Goal: Complete application form: Complete application form

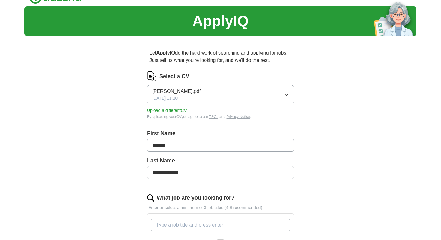
click at [285, 93] on icon "button" at bounding box center [286, 94] width 5 height 5
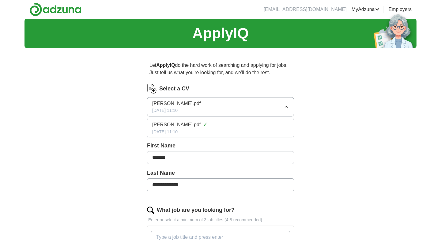
click at [284, 107] on icon "button" at bounding box center [286, 106] width 5 height 5
click at [170, 122] on button "Upload a different CV" at bounding box center [167, 122] width 40 height 6
click at [174, 122] on button "Upload a different CV" at bounding box center [167, 122] width 40 height 6
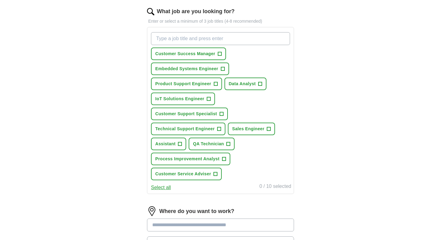
scroll to position [198, 0]
click at [215, 174] on span "+" at bounding box center [216, 174] width 4 height 5
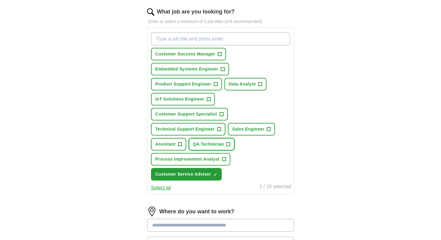
click at [216, 144] on span "QA Technician" at bounding box center [208, 144] width 31 height 6
click at [208, 127] on span "Technical Support Engineer" at bounding box center [184, 129] width 59 height 6
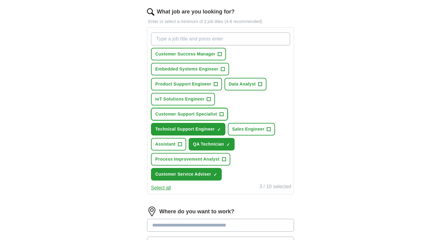
click at [206, 113] on span "Customer Support Specialist" at bounding box center [186, 114] width 62 height 6
click at [203, 97] on span "IoT Solutions Engineer" at bounding box center [179, 99] width 49 height 6
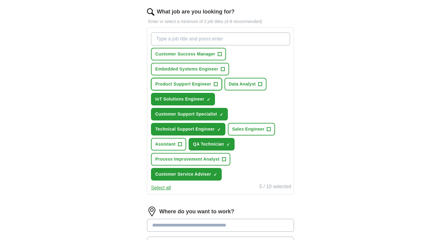
click at [203, 85] on span "Product Support Engineer" at bounding box center [183, 84] width 56 height 6
click at [235, 86] on span "Data Analyst" at bounding box center [242, 84] width 27 height 6
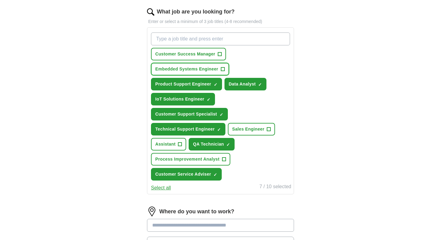
click at [207, 71] on span "Embedded Systems Engineer" at bounding box center [186, 69] width 63 height 6
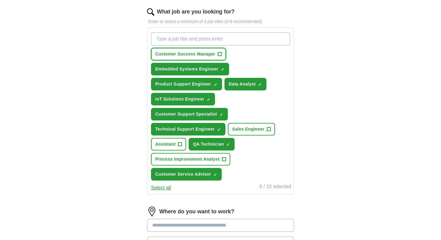
click at [202, 56] on span "Customer Success Manager" at bounding box center [185, 54] width 60 height 6
click at [201, 56] on span "Customer Success Manager" at bounding box center [185, 54] width 60 height 6
click at [174, 144] on span "Assistant" at bounding box center [165, 144] width 20 height 6
click at [204, 162] on button "Process Improvement Analyst +" at bounding box center [190, 159] width 79 height 13
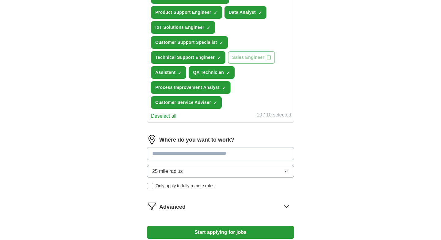
scroll to position [273, 0]
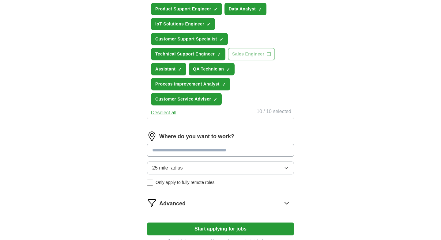
click at [201, 149] on input at bounding box center [220, 150] width 147 height 13
type input "*"
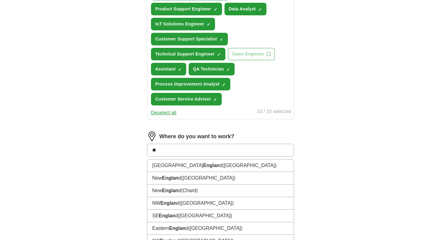
type input "*"
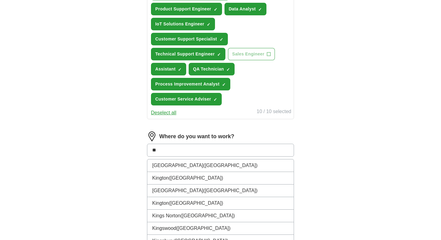
type input "*"
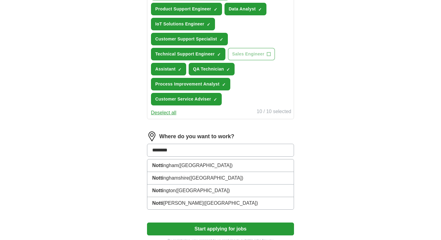
type input "*********"
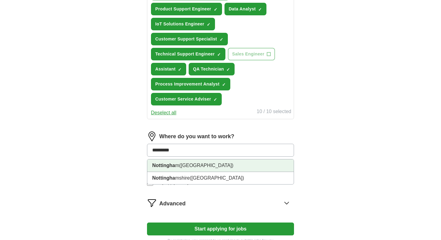
click at [172, 164] on strong "Nottingha" at bounding box center [163, 165] width 23 height 5
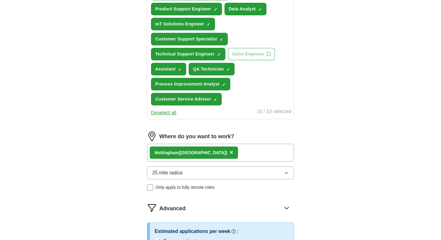
click at [176, 176] on button "25 mile radius" at bounding box center [220, 172] width 147 height 13
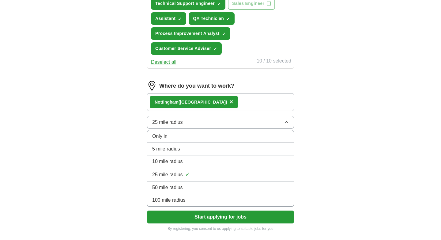
scroll to position [346, 0]
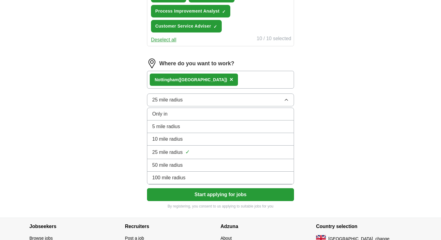
click at [175, 179] on span "100 mile radius" at bounding box center [168, 177] width 33 height 7
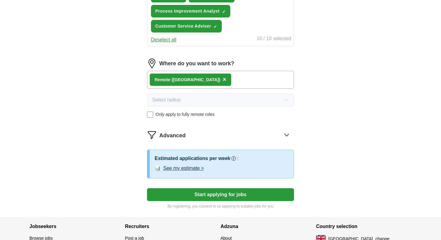
click at [205, 77] on div "Remote ([GEOGRAPHIC_DATA]) ×" at bounding box center [220, 80] width 147 height 18
click at [223, 80] on span "×" at bounding box center [225, 79] width 4 height 7
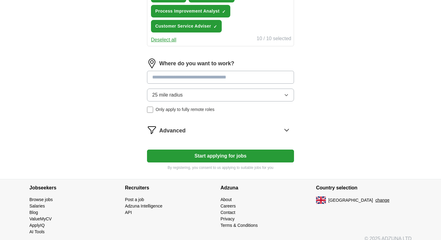
click at [186, 79] on input at bounding box center [220, 77] width 147 height 13
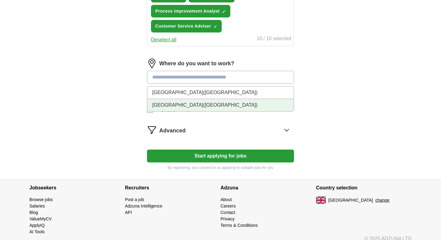
click at [203, 104] on span "([GEOGRAPHIC_DATA])" at bounding box center [230, 104] width 54 height 5
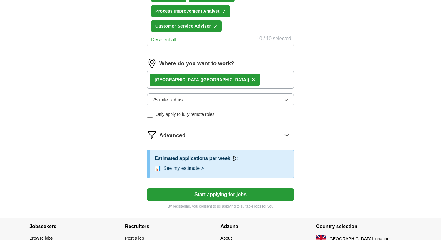
click at [182, 105] on button "25 mile radius" at bounding box center [220, 99] width 147 height 13
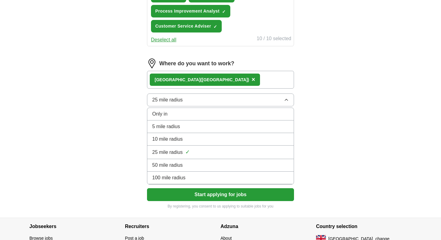
click at [168, 182] on li "100 mile radius" at bounding box center [220, 177] width 146 height 13
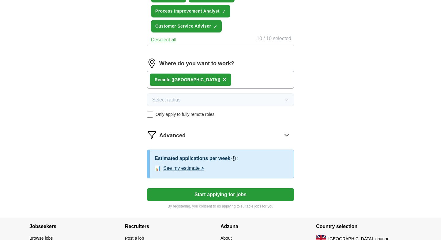
click at [222, 193] on button "Start applying for jobs" at bounding box center [220, 194] width 147 height 13
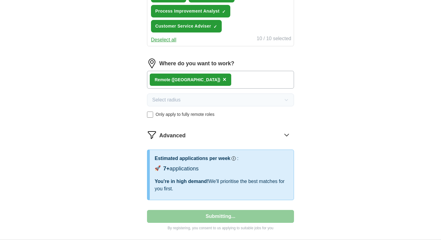
select select "**"
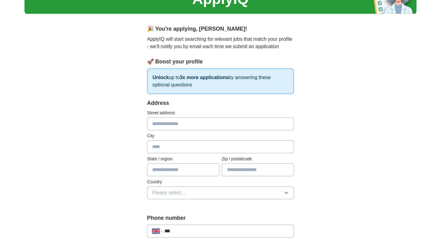
scroll to position [43, 0]
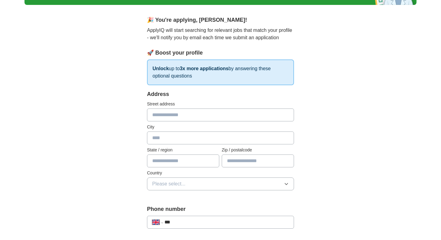
click at [199, 118] on input "text" at bounding box center [220, 114] width 147 height 13
type input "**********"
type input "*******"
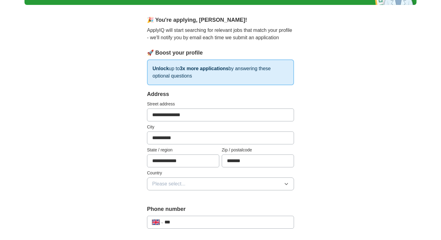
type input "**********"
select select "**"
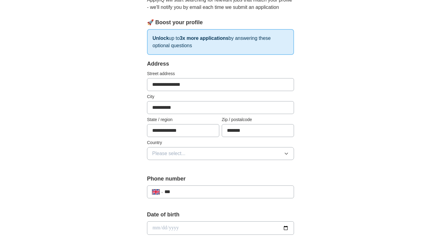
scroll to position [88, 0]
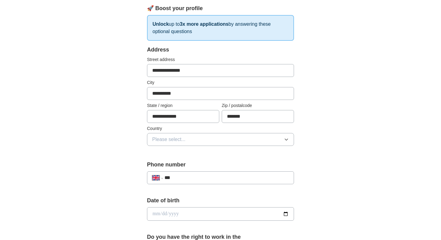
click at [201, 139] on button "Please select..." at bounding box center [220, 139] width 147 height 13
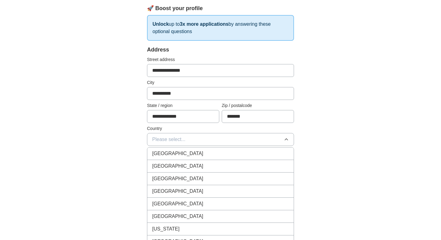
click at [199, 150] on div "[GEOGRAPHIC_DATA]" at bounding box center [220, 153] width 137 height 7
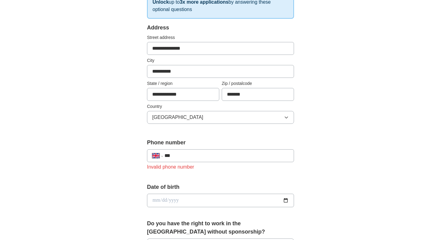
scroll to position [113, 0]
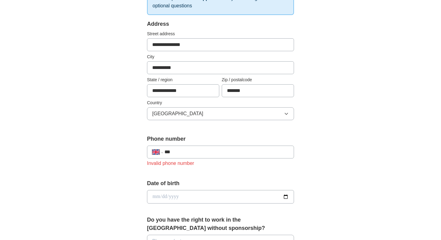
click at [196, 152] on input "***" at bounding box center [226, 151] width 124 height 7
type input "**********"
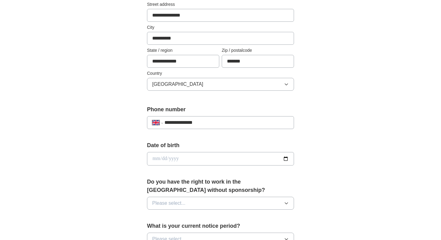
scroll to position [149, 0]
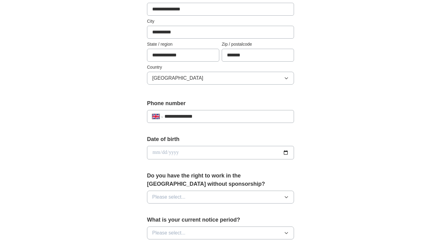
click at [209, 154] on input "date" at bounding box center [220, 152] width 147 height 13
type input "**********"
click at [191, 193] on button "Please select..." at bounding box center [220, 196] width 147 height 13
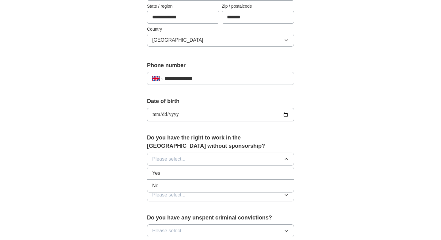
click at [196, 169] on div "Yes" at bounding box center [220, 172] width 137 height 7
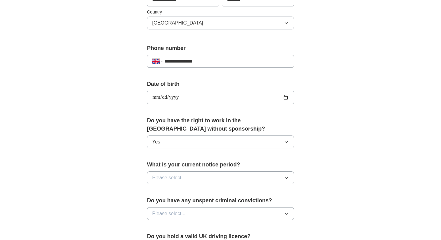
scroll to position [209, 0]
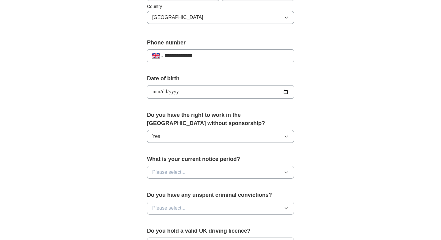
click at [196, 169] on button "Please select..." at bounding box center [220, 172] width 147 height 13
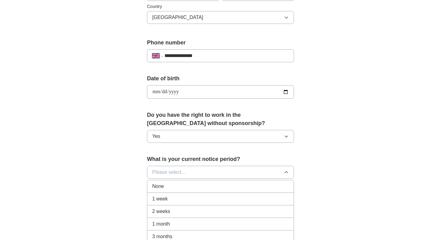
click at [184, 186] on div "None" at bounding box center [220, 185] width 137 height 7
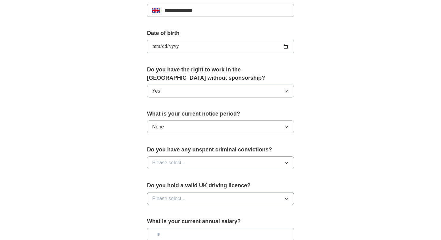
scroll to position [262, 0]
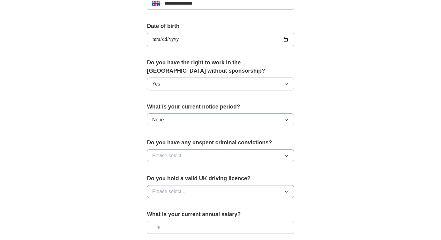
click at [182, 156] on span "Please select..." at bounding box center [168, 155] width 33 height 7
click at [178, 180] on div "No" at bounding box center [220, 181] width 137 height 7
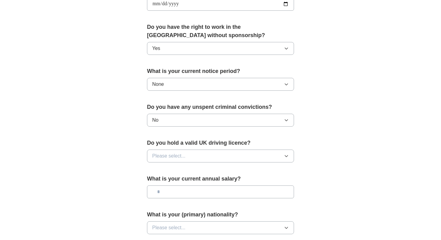
scroll to position [303, 0]
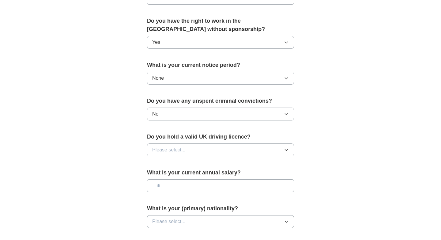
click at [177, 152] on span "Please select..." at bounding box center [168, 149] width 33 height 7
click at [172, 174] on div "No" at bounding box center [220, 176] width 137 height 7
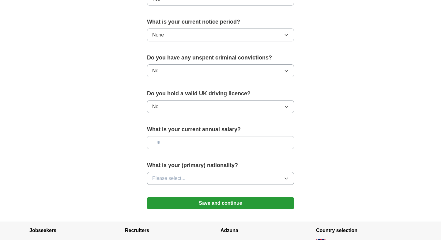
scroll to position [348, 0]
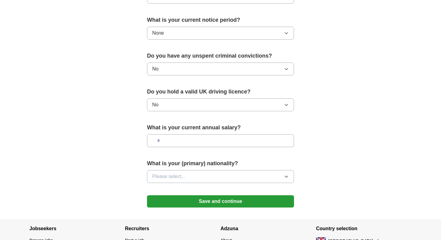
click at [174, 140] on input "text" at bounding box center [220, 140] width 147 height 13
type input "*******"
click at [186, 176] on button "Please select..." at bounding box center [220, 176] width 147 height 13
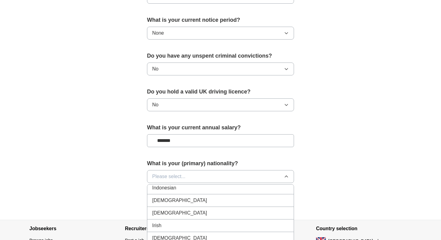
scroll to position [1002, 0]
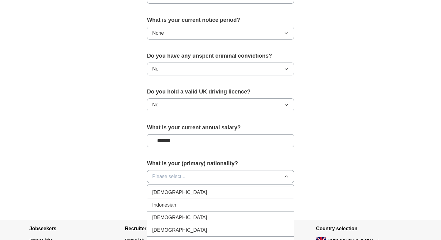
click at [183, 196] on li "Indian" at bounding box center [220, 192] width 146 height 13
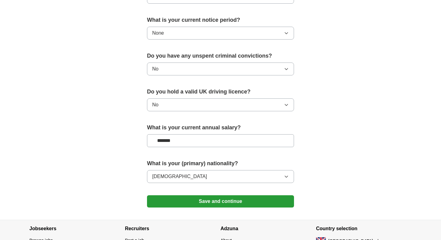
click at [246, 200] on button "Save and continue" at bounding box center [220, 201] width 147 height 12
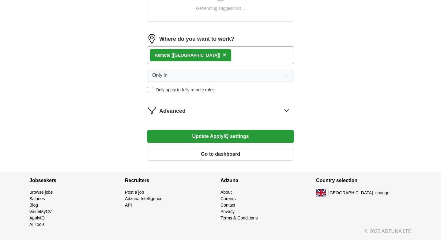
click at [187, 56] on div "Remote ([GEOGRAPHIC_DATA]) ×" at bounding box center [190, 55] width 81 height 12
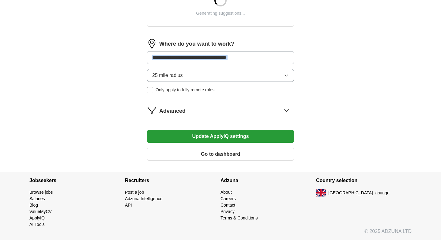
scroll to position [257, 0]
click at [203, 61] on input at bounding box center [220, 57] width 147 height 13
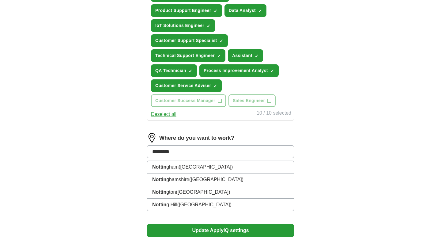
type input "**********"
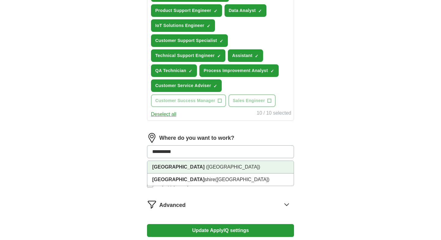
click at [206, 169] on span "([GEOGRAPHIC_DATA])" at bounding box center [233, 166] width 54 height 5
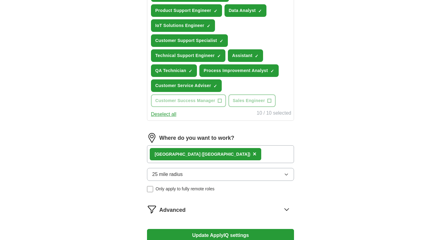
click at [180, 173] on span "25 mile radius" at bounding box center [167, 174] width 31 height 7
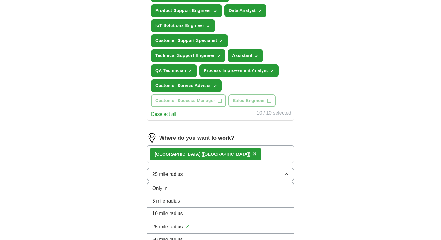
scroll to position [355, 0]
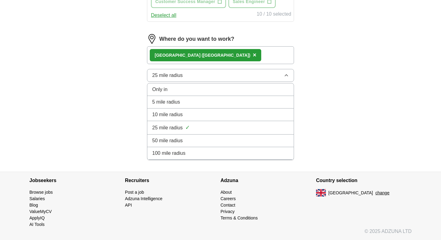
click at [171, 154] on span "100 mile radius" at bounding box center [168, 152] width 33 height 7
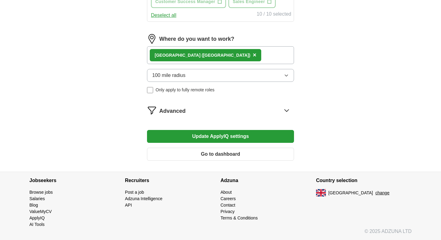
click at [188, 139] on button "Update ApplyIQ settings" at bounding box center [220, 136] width 147 height 13
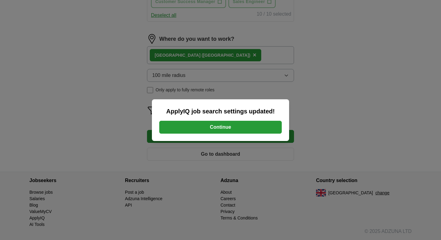
click at [189, 126] on button "Continue" at bounding box center [220, 127] width 122 height 13
